Goal: Task Accomplishment & Management: Manage account settings

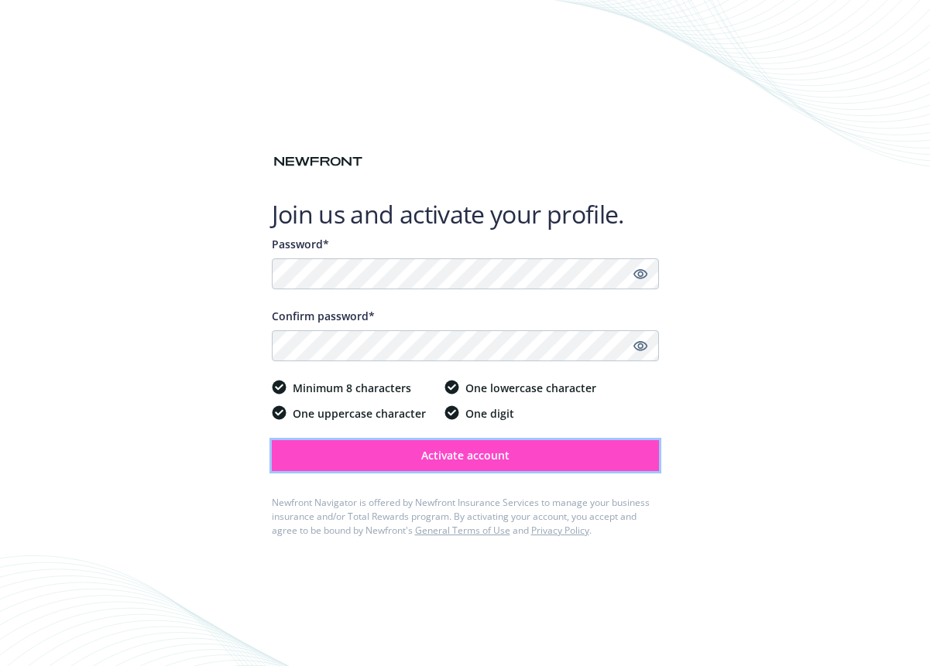
click at [457, 459] on span "Activate account" at bounding box center [465, 455] width 88 height 15
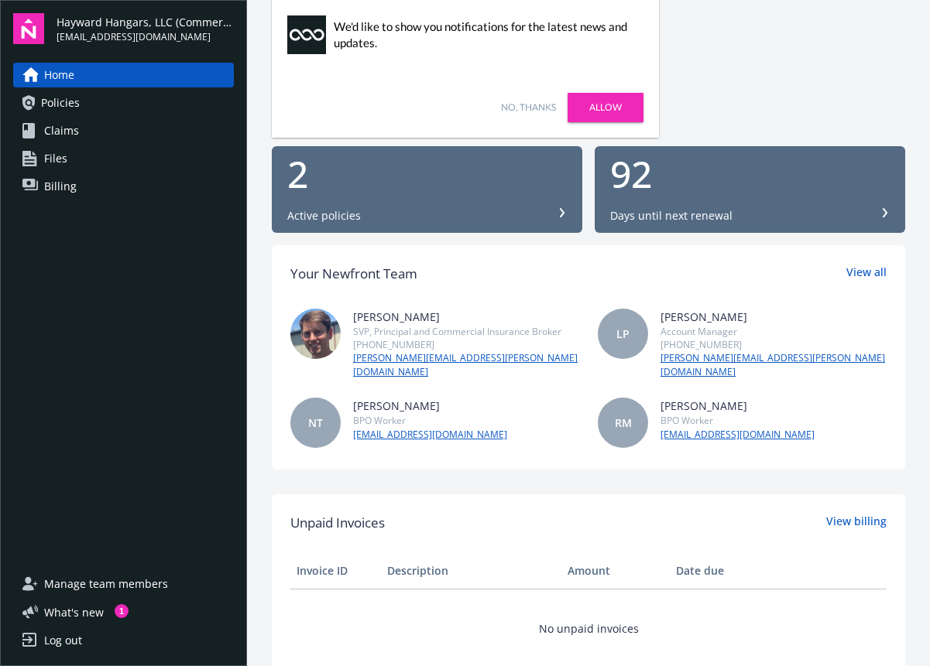
click at [521, 109] on link "No, thanks" at bounding box center [528, 108] width 55 height 14
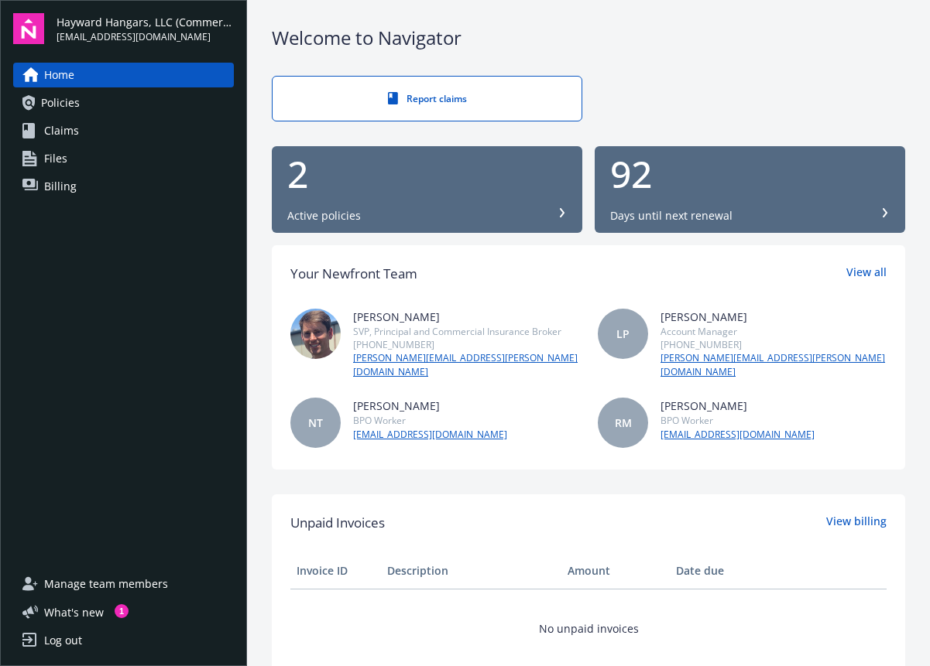
click at [115, 104] on link "Policies" at bounding box center [123, 103] width 221 height 25
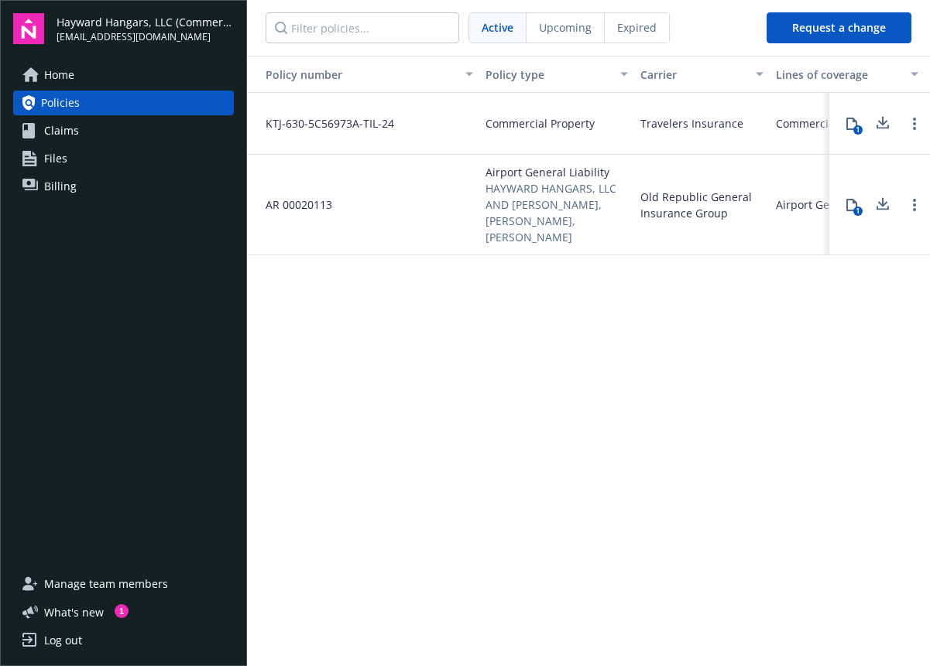
click at [856, 125] on div "1" at bounding box center [857, 129] width 9 height 9
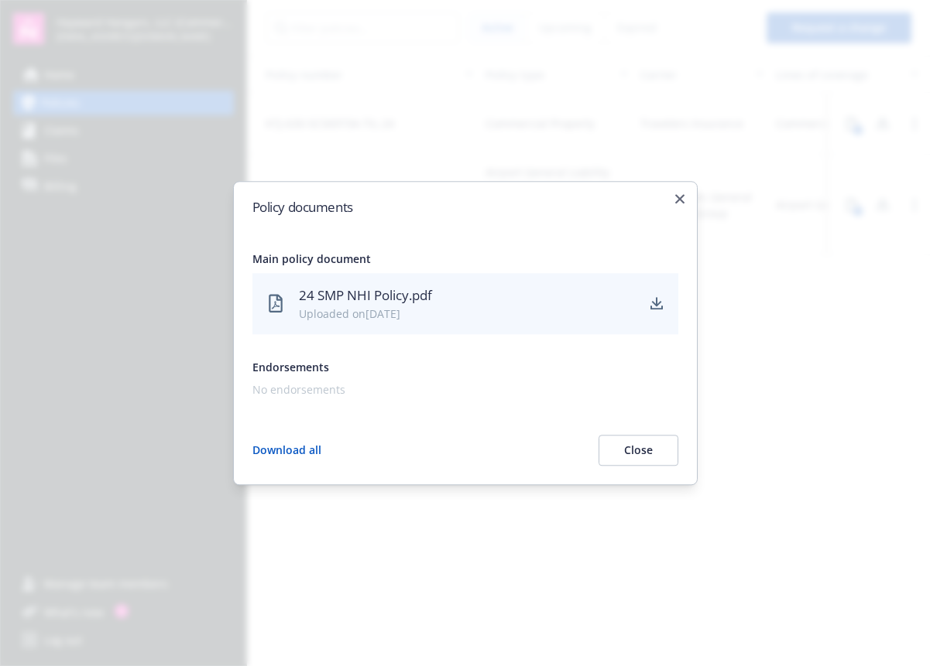
click at [625, 445] on button "Close" at bounding box center [638, 450] width 80 height 31
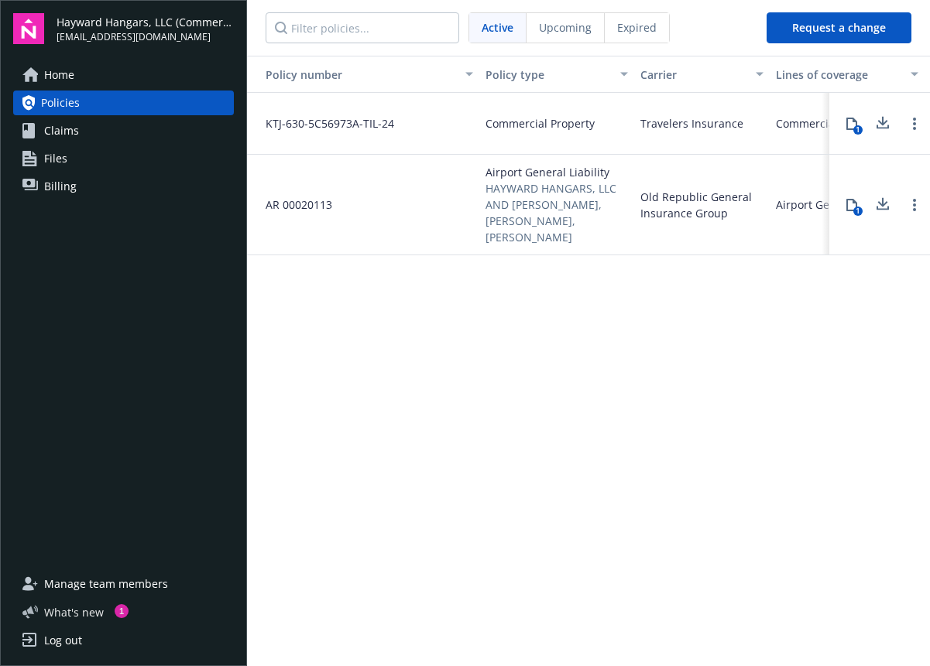
click at [77, 615] on span "What ' s new" at bounding box center [74, 612] width 60 height 16
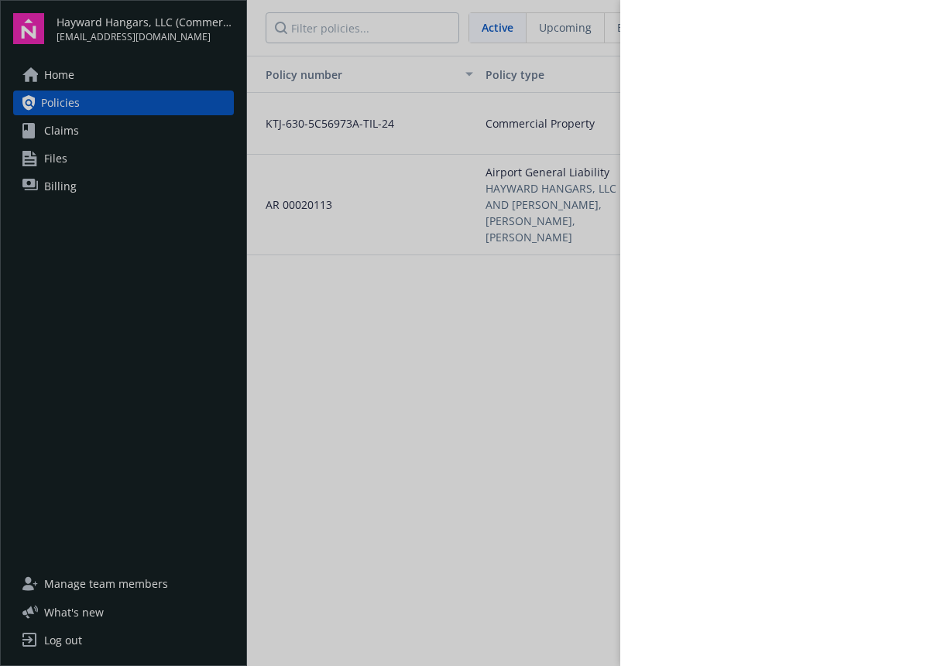
click at [70, 642] on div at bounding box center [465, 333] width 930 height 666
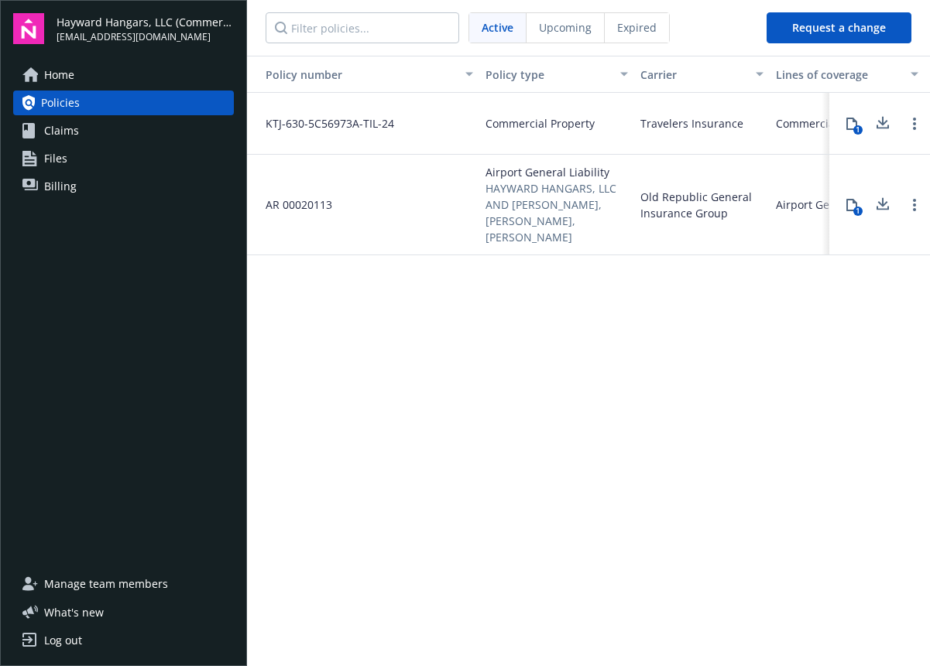
click at [70, 642] on div "Log out" at bounding box center [63, 640] width 38 height 25
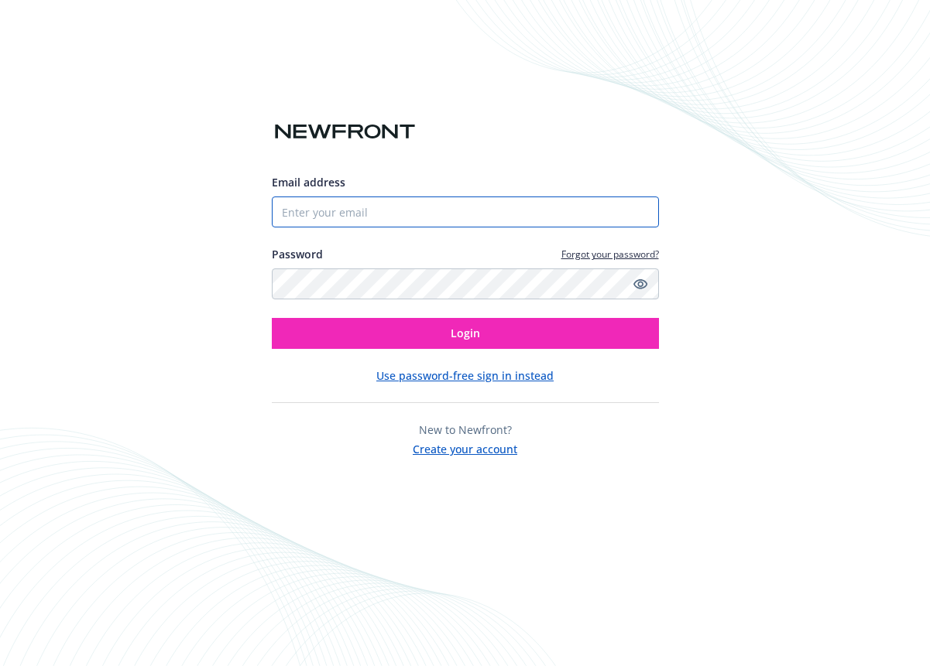
click at [512, 201] on input "Email address" at bounding box center [465, 212] width 387 height 31
type input "[EMAIL_ADDRESS][DOMAIN_NAME]"
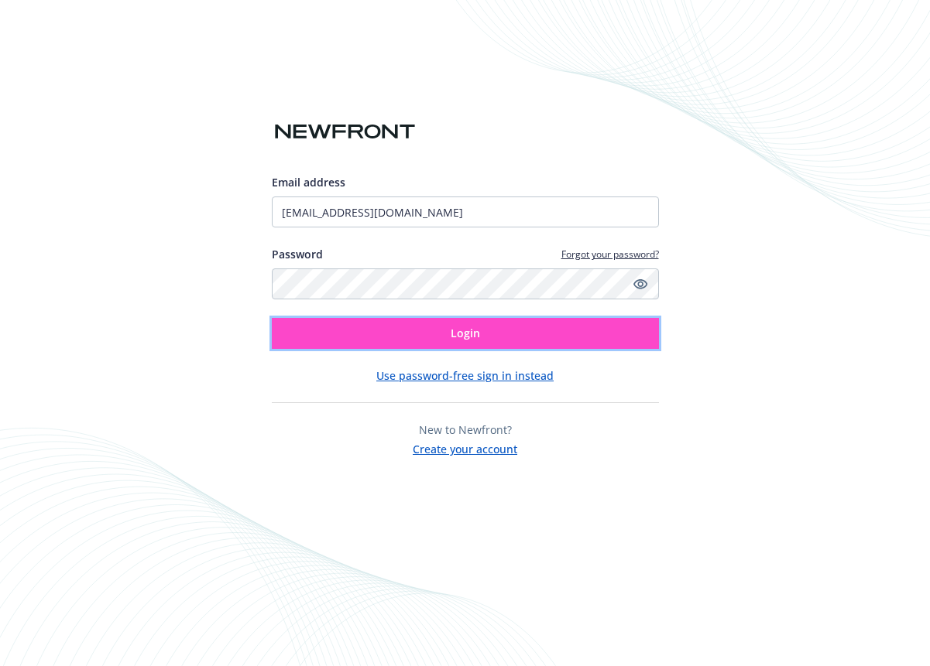
click at [428, 330] on button "Login" at bounding box center [465, 333] width 387 height 31
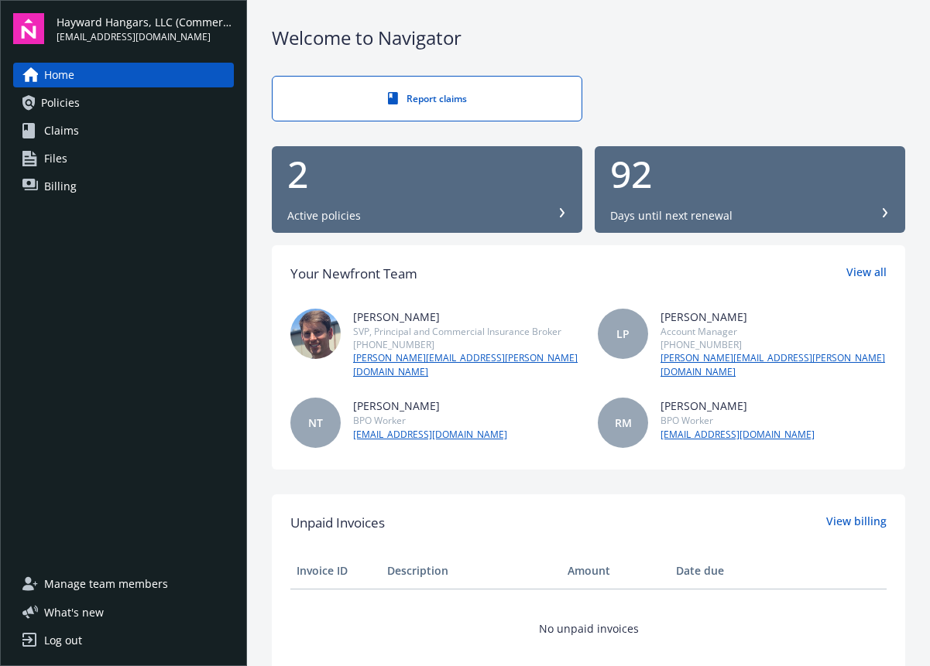
click at [74, 635] on div "Log out" at bounding box center [63, 640] width 38 height 25
